Goal: Entertainment & Leisure: Consume media (video, audio)

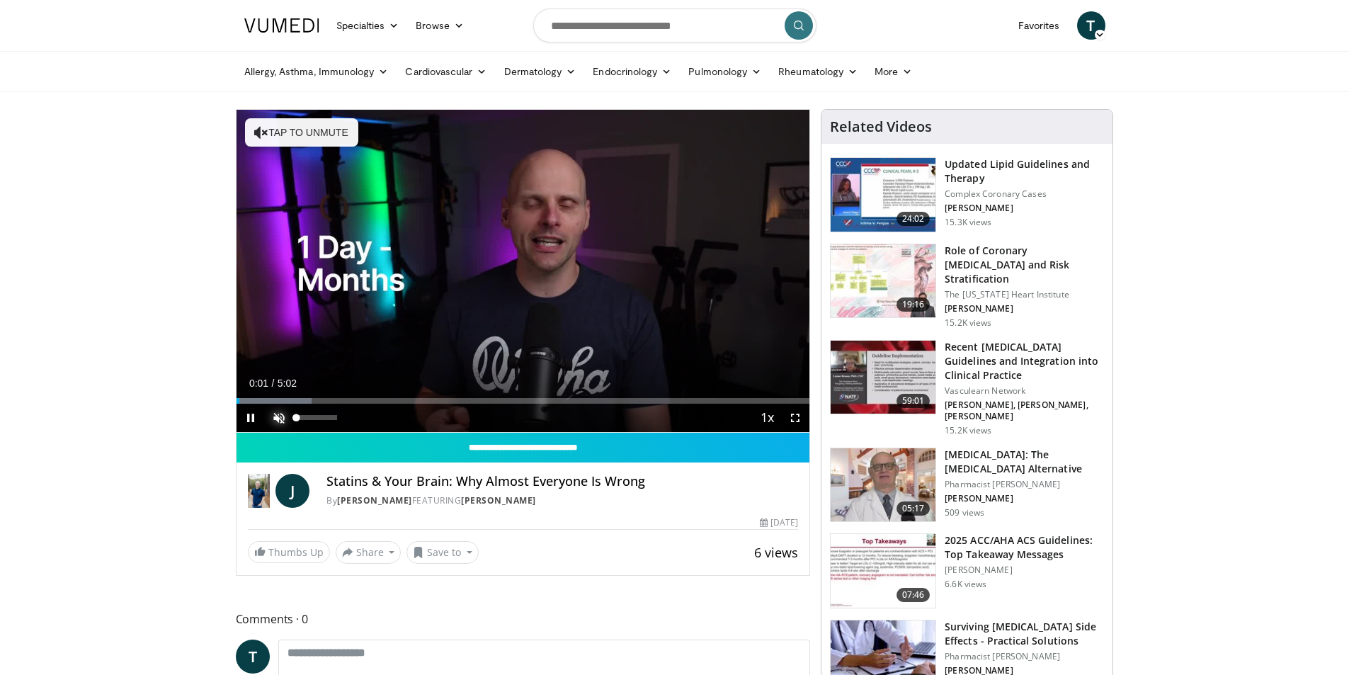
click at [283, 415] on span "Video Player" at bounding box center [279, 418] width 28 height 28
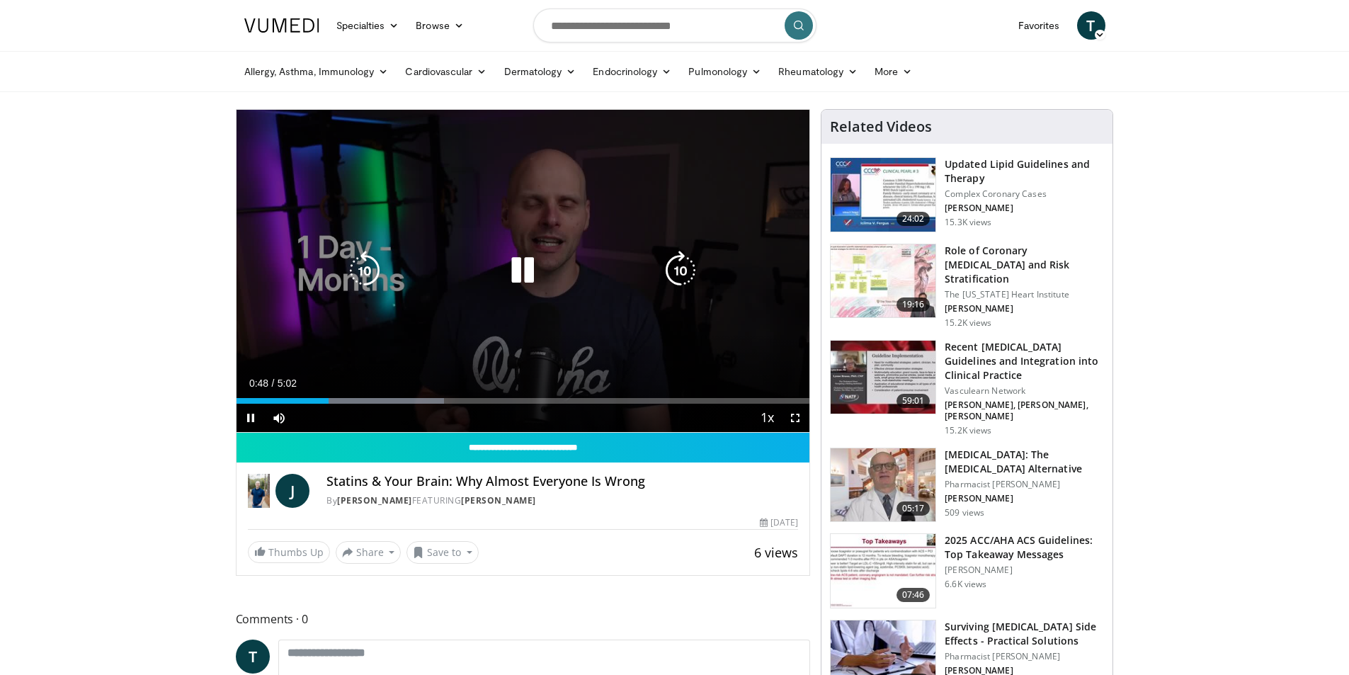
click at [522, 266] on icon "Video Player" at bounding box center [523, 271] width 40 height 40
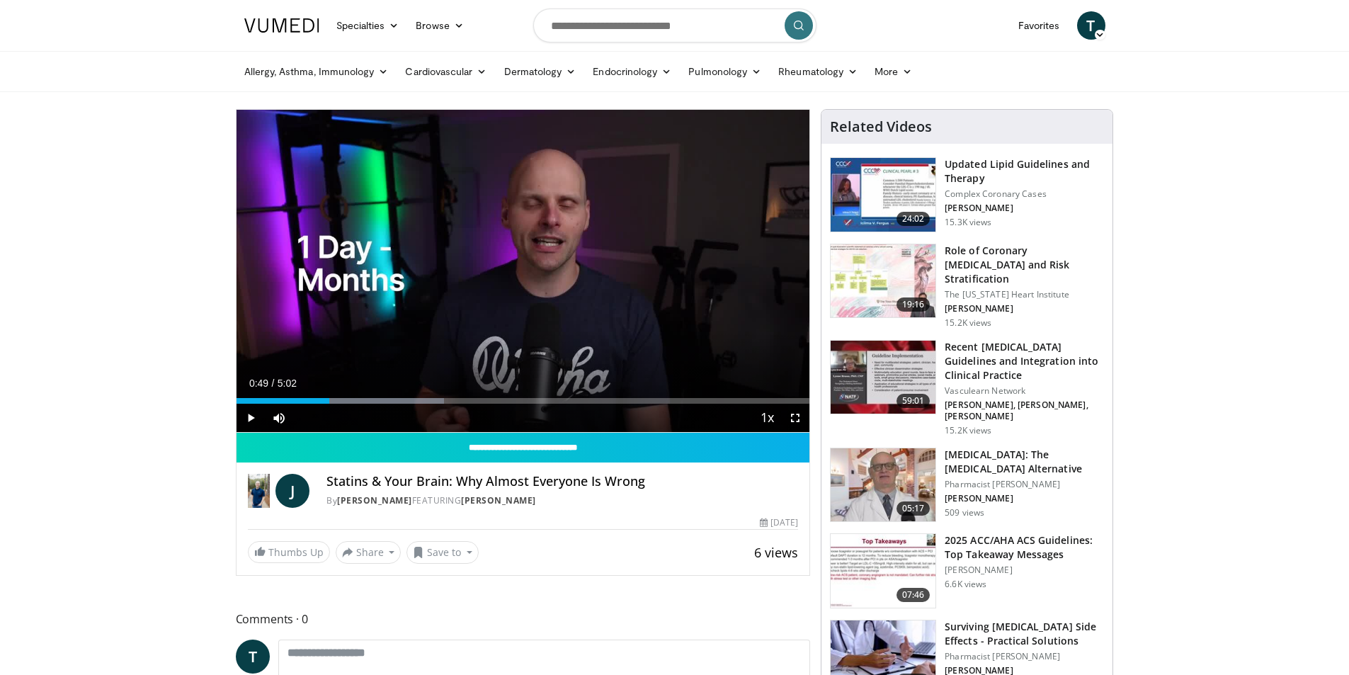
drag, startPoint x: 516, startPoint y: 276, endPoint x: 504, endPoint y: 268, distance: 14.3
click at [506, 273] on icon "Video Player" at bounding box center [523, 271] width 40 height 40
